Goal: Find specific page/section: Find specific page/section

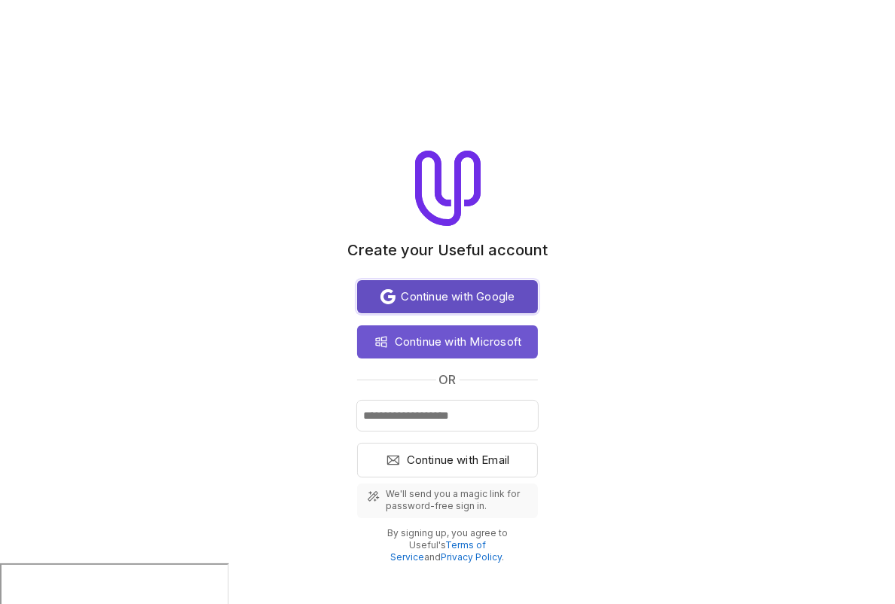
click at [443, 292] on span "Continue with Google" at bounding box center [458, 297] width 114 height 18
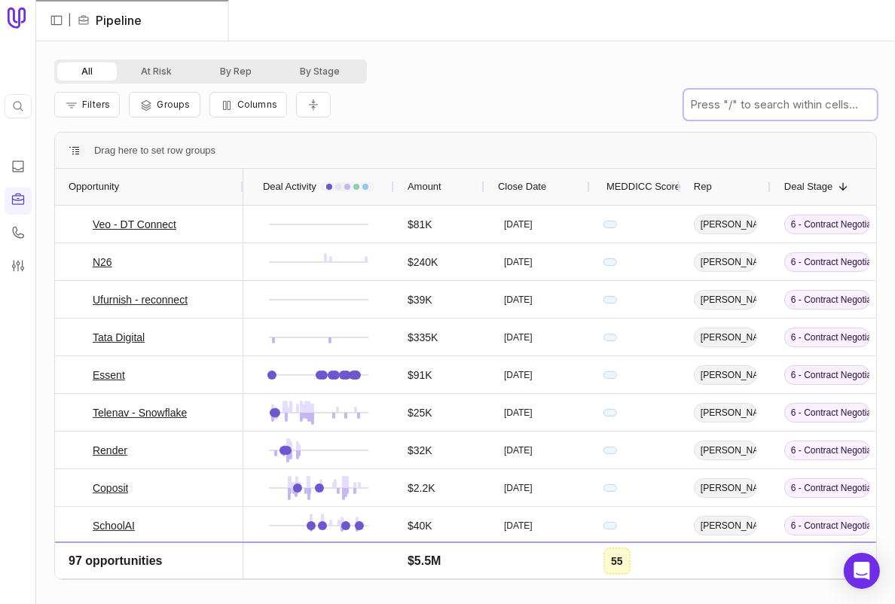
click at [763, 105] on input "text" at bounding box center [780, 105] width 193 height 30
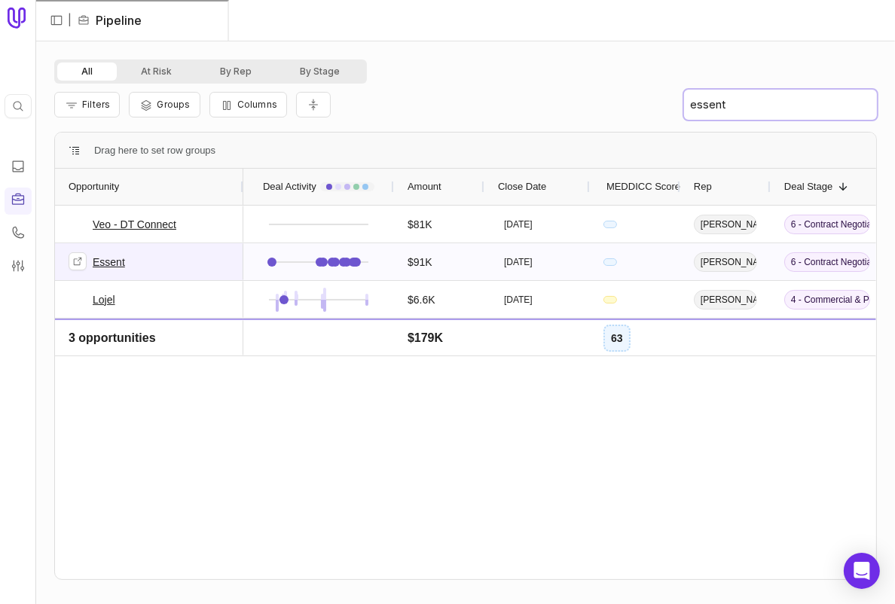
type input "essent"
click at [109, 253] on link "Essent" at bounding box center [109, 262] width 32 height 18
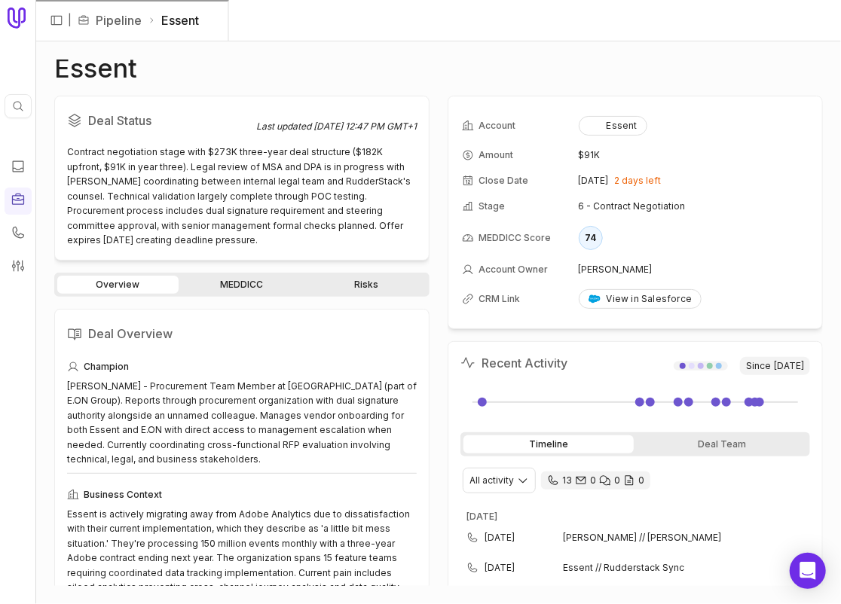
click at [254, 265] on div "Deal Status Last updated [DATE] 12:47 PM GMT+1 Contract negotiation stage with …" at bounding box center [241, 341] width 375 height 490
drag, startPoint x: 337, startPoint y: 569, endPoint x: 47, endPoint y: 391, distance: 340.8
click at [47, 391] on div "Essent Deal Status Last updated Aug 27, 2025, 12:47 PM GMT+1 Contract negotiati…" at bounding box center [438, 322] width 804 height 563
copy div "Heidi Brombacher - Procurement Team Member at Essent (part of E.ON Group). Repo…"
click at [256, 273] on div "Overview MEDDICC Risks" at bounding box center [241, 285] width 375 height 24
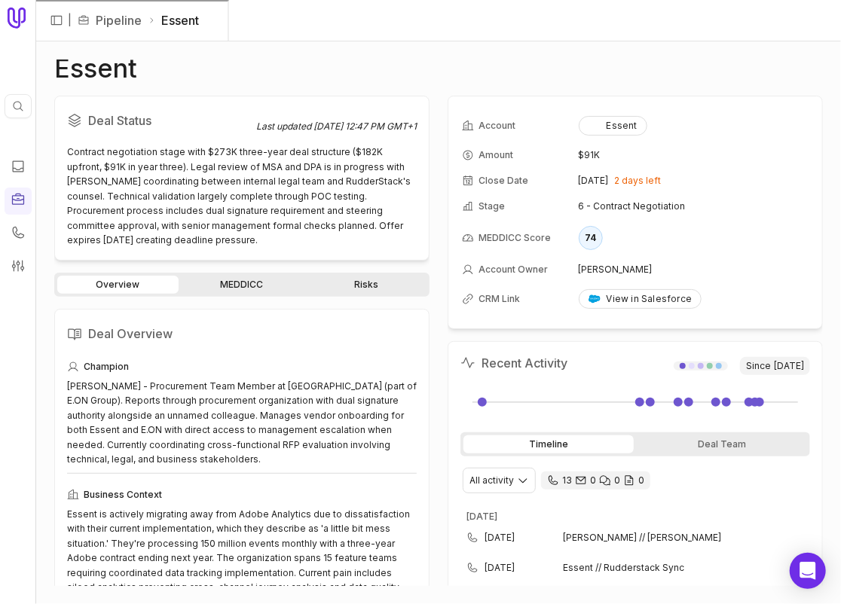
click at [255, 283] on link "MEDDICC" at bounding box center [242, 285] width 121 height 18
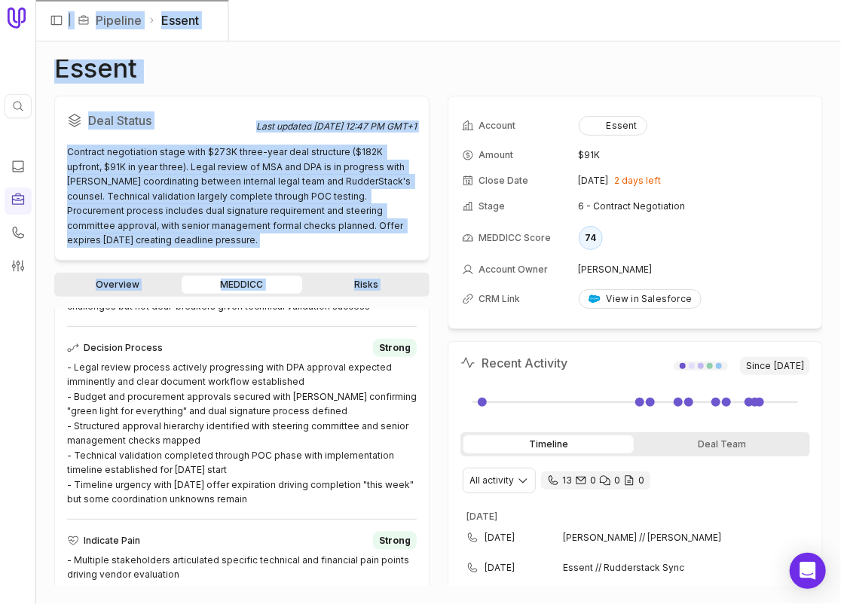
scroll to position [1146, 0]
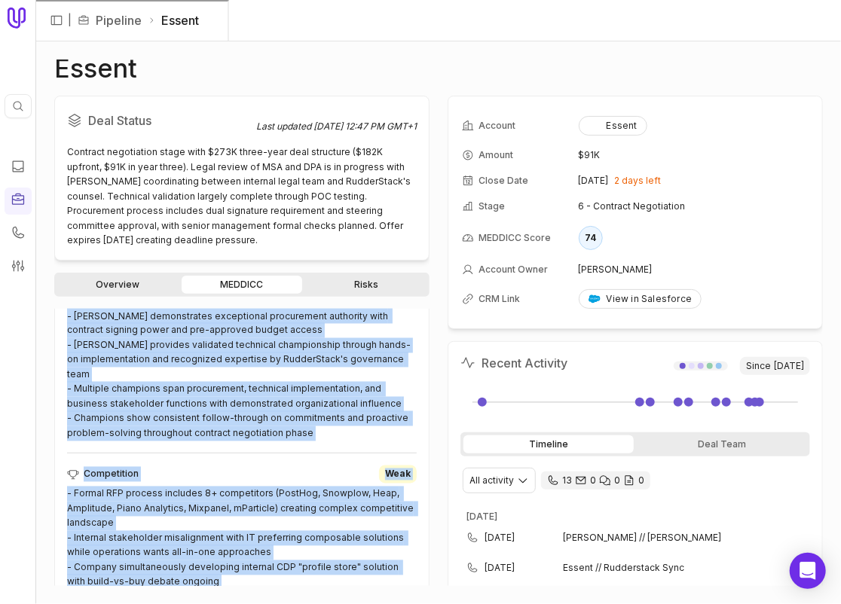
drag, startPoint x: 85, startPoint y: 537, endPoint x: 275, endPoint y: 591, distance: 197.2
click at [275, 591] on div "Essent Deal Status Last updated Aug 27, 2025, 12:47 PM GMT+1 Contract negotiati…" at bounding box center [438, 322] width 804 height 563
copy div "Metrics Strong - Clear event volume specifications (150M monthly) and detailed …"
